Goal: Task Accomplishment & Management: Manage account settings

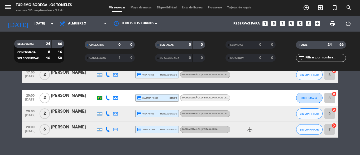
scroll to position [505, 0]
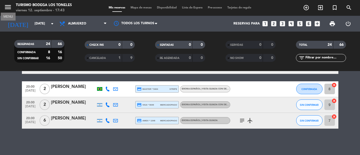
click at [6, 6] on icon "menu" at bounding box center [8, 7] width 8 height 8
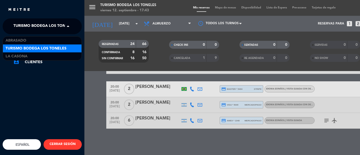
click at [66, 25] on span at bounding box center [69, 26] width 9 height 11
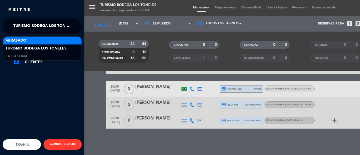
click at [67, 41] on div "Abrasado" at bounding box center [42, 41] width 79 height 8
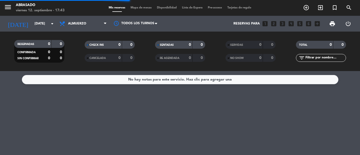
scroll to position [0, 0]
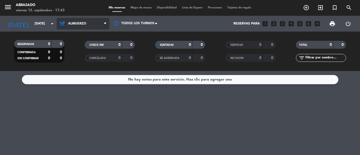
click at [97, 21] on span "Almuerzo" at bounding box center [83, 24] width 53 height 12
click at [76, 80] on ng-component "menu Abrasado [DATE] 12. septiembre - 17:43 Mis reservas Mapa de mesas Disponib…" at bounding box center [180, 77] width 360 height 155
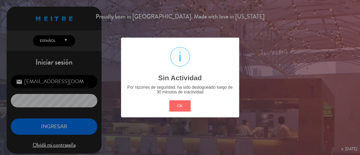
click at [115, 24] on div "? ! i Sin Actividad × Por razones de seguridad, ha sido deslogueado luego de 30…" at bounding box center [180, 77] width 360 height 155
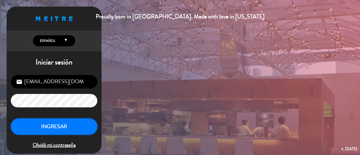
click at [78, 130] on button "INGRESAR" at bounding box center [54, 127] width 87 height 17
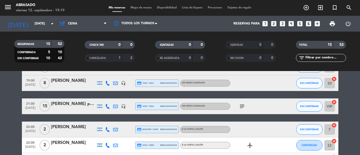
scroll to position [132, 0]
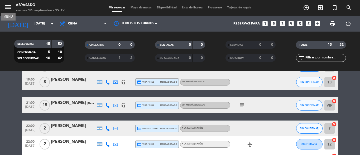
click at [11, 4] on icon "menu" at bounding box center [8, 7] width 8 height 8
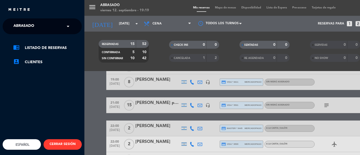
click at [68, 26] on span at bounding box center [69, 26] width 9 height 11
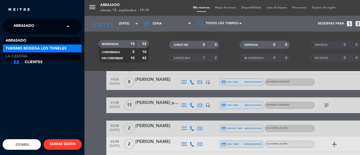
click at [70, 51] on div "Turismo Bodega Los Toneles" at bounding box center [42, 49] width 79 height 8
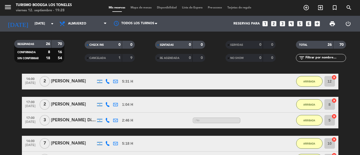
scroll to position [371, 0]
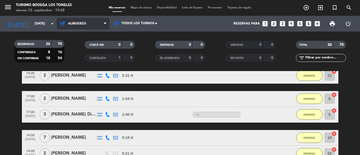
click at [87, 18] on span "Almuerzo" at bounding box center [83, 24] width 53 height 12
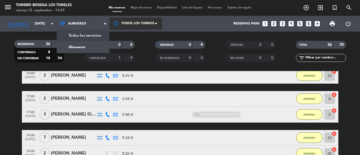
click at [139, 24] on div at bounding box center [136, 24] width 53 height 12
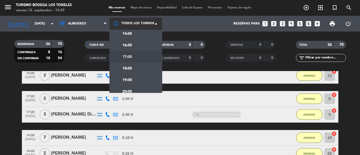
scroll to position [64, 0]
click at [144, 61] on div "19:00" at bounding box center [136, 64] width 53 height 12
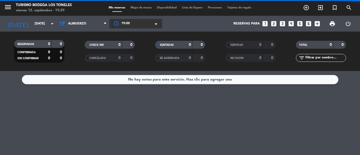
scroll to position [0, 0]
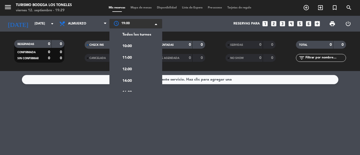
click at [121, 26] on span "19:00" at bounding box center [125, 23] width 8 height 5
click at [132, 37] on span "Todos los turnos" at bounding box center [136, 35] width 29 height 6
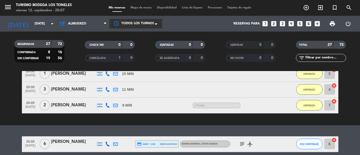
scroll to position [575, 0]
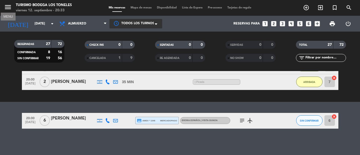
click at [9, 5] on icon "menu" at bounding box center [8, 7] width 8 height 8
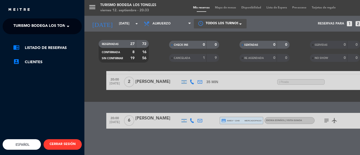
click at [70, 25] on span at bounding box center [69, 26] width 9 height 11
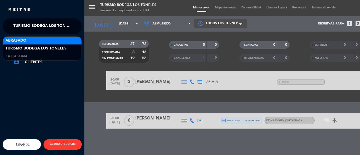
click at [69, 38] on div "Abrasado" at bounding box center [42, 41] width 79 height 8
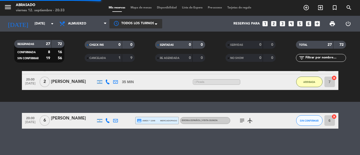
scroll to position [0, 0]
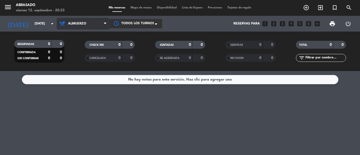
click at [93, 20] on span "Almuerzo" at bounding box center [83, 24] width 53 height 12
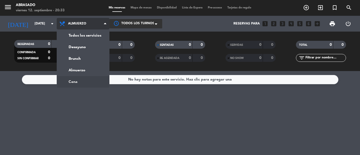
click at [72, 79] on ng-component "menu Abrasado [DATE] 12. septiembre - 20:33 Mis reservas Mapa de mesas Disponib…" at bounding box center [180, 77] width 360 height 155
